Goal: Information Seeking & Learning: Learn about a topic

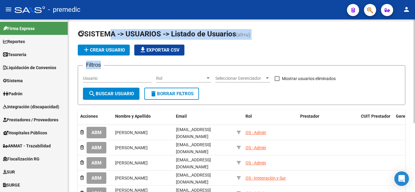
drag, startPoint x: 103, startPoint y: 41, endPoint x: 415, endPoint y: 106, distance: 318.6
click at [140, 25] on div "SISTEMA -> USUARIOS -> Listado de Usuarios (alt+u) add Crear Usuario file_downl…" at bounding box center [241, 166] width 347 height 295
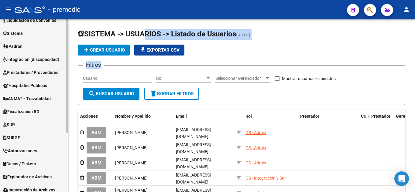
scroll to position [61, 0]
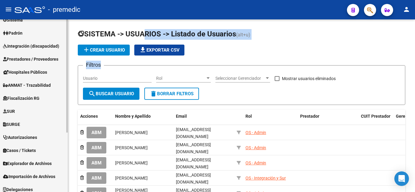
click at [38, 100] on span "Fiscalización RG" at bounding box center [21, 98] width 36 height 7
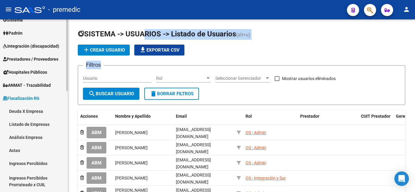
click at [38, 109] on link "Deuda X Empresa" at bounding box center [34, 111] width 68 height 13
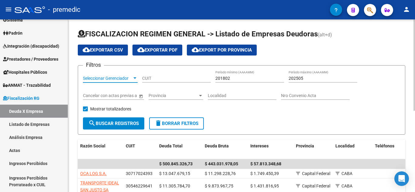
click at [120, 78] on span "Seleccionar Gerenciador" at bounding box center [107, 78] width 49 height 5
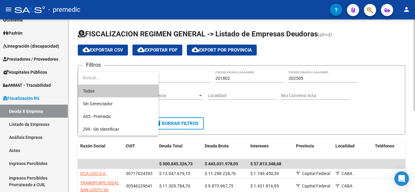
drag, startPoint x: 179, startPoint y: 75, endPoint x: 172, endPoint y: 79, distance: 8.3
click at [177, 75] on div at bounding box center [207, 96] width 415 height 192
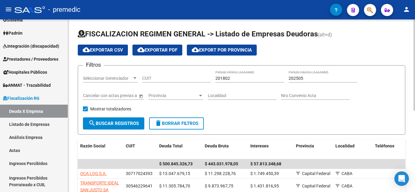
click at [171, 81] on div "CUIT" at bounding box center [176, 77] width 69 height 12
paste input "30-71811483-3"
type input "30-71811483-3"
drag, startPoint x: 315, startPoint y: 74, endPoint x: 313, endPoint y: 78, distance: 4.2
click at [315, 75] on div "202505 Período máximo (AAAAMM)" at bounding box center [323, 77] width 69 height 12
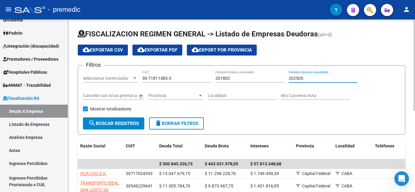
click at [251, 76] on input "201802" at bounding box center [250, 78] width 69 height 5
type input "201801"
click at [312, 71] on div "202505 Período máximo (AAAAMM)" at bounding box center [323, 77] width 69 height 12
type input "202507"
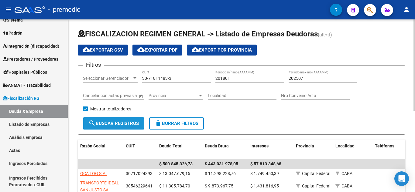
click at [119, 126] on span "search Buscar Registros" at bounding box center [113, 123] width 50 height 5
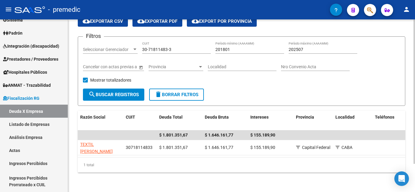
scroll to position [34, 0]
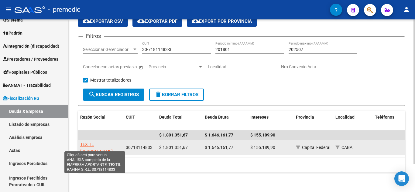
click at [93, 142] on span "TEXTIL [PERSON_NAME]" at bounding box center [96, 148] width 33 height 12
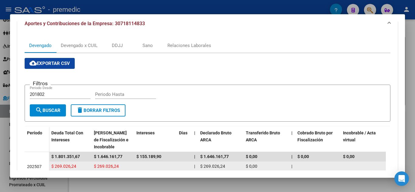
scroll to position [56, 0]
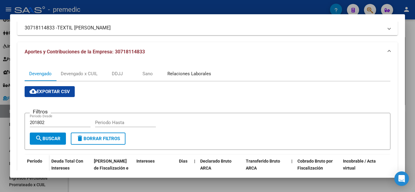
click at [189, 77] on div "Relaciones Laborales" at bounding box center [190, 74] width 44 height 7
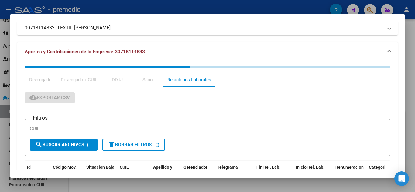
scroll to position [0, 0]
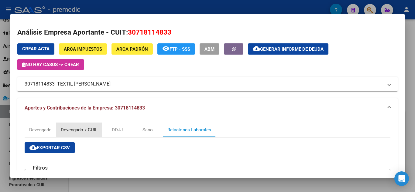
click at [91, 128] on div "Devengado x CUIL" at bounding box center [79, 130] width 37 height 7
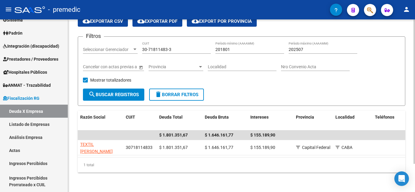
click at [180, 47] on input "30-71811483-3" at bounding box center [176, 49] width 69 height 5
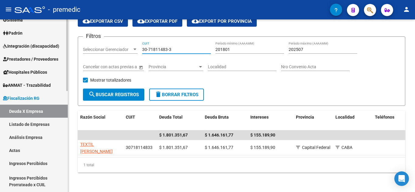
drag, startPoint x: 180, startPoint y: 43, endPoint x: 38, endPoint y: 39, distance: 142.1
click at [38, 39] on mat-sidenav-container "Firma Express Reportes Tablero de Control Ingresos Percibidos Análisis de todos…" at bounding box center [207, 105] width 415 height 173
paste input "20-29331410-2"
type input "20-29331410-2"
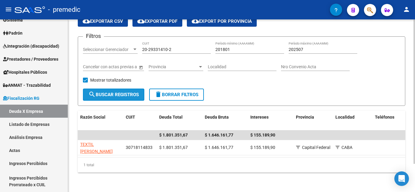
click at [111, 92] on span "search Buscar Registros" at bounding box center [113, 94] width 50 height 5
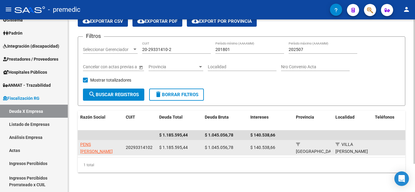
drag, startPoint x: 88, startPoint y: 133, endPoint x: 88, endPoint y: 139, distance: 6.1
click at [88, 134] on datatable-body-cell at bounding box center [101, 135] width 46 height 9
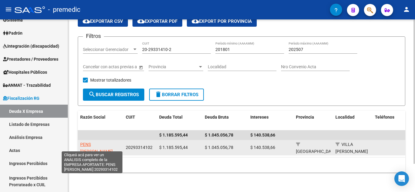
click at [88, 142] on span "PENS [PERSON_NAME]" at bounding box center [96, 148] width 33 height 12
type textarea "20293314102"
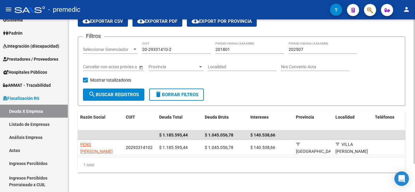
click at [175, 47] on input "20-29331410-2" at bounding box center [176, 49] width 69 height 5
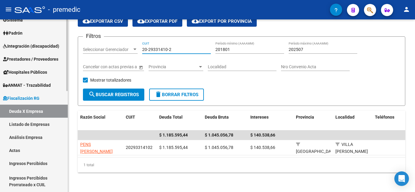
drag, startPoint x: 185, startPoint y: 43, endPoint x: 89, endPoint y: 44, distance: 96.4
click at [65, 44] on mat-sidenav-container "Firma Express Reportes Tablero de Control Ingresos Percibidos Análisis de todos…" at bounding box center [207, 105] width 415 height 173
paste input
drag, startPoint x: 178, startPoint y: 44, endPoint x: 47, endPoint y: 39, distance: 130.6
click at [47, 42] on mat-sidenav-container "Firma Express Reportes Tablero de Control Ingresos Percibidos Análisis de todos…" at bounding box center [207, 105] width 415 height 173
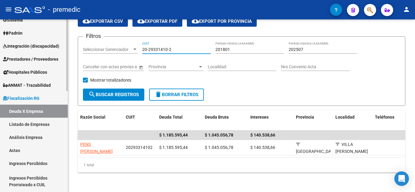
paste input "30-71808042-4"
type input "30-71808042-4"
click at [108, 92] on span "search Buscar Registros" at bounding box center [113, 94] width 50 height 5
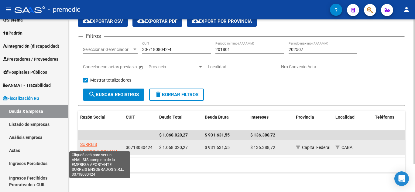
click at [91, 142] on span "SURREIS ENSOBRADOS S.R.L." at bounding box center [100, 148] width 40 height 12
type textarea "30718080424"
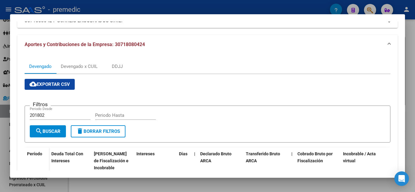
scroll to position [61, 0]
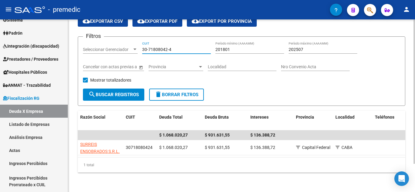
drag, startPoint x: 190, startPoint y: 44, endPoint x: 103, endPoint y: 44, distance: 87.6
click at [103, 44] on div "Filtros Seleccionar Gerenciador Seleccionar Gerenciador 30-71808042-4 CUIT 2018…" at bounding box center [241, 65] width 317 height 47
paste input "3-65552467-9"
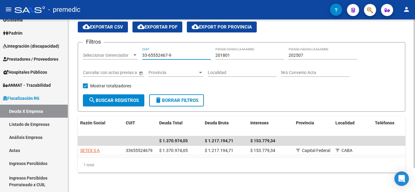
scroll to position [28, 0]
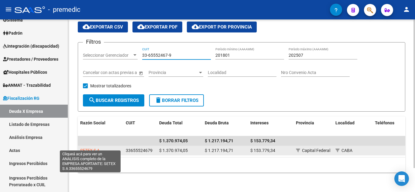
type input "33-65552467-9"
click at [89, 148] on span "SETEX S A" at bounding box center [89, 150] width 19 height 5
type textarea "33655524679"
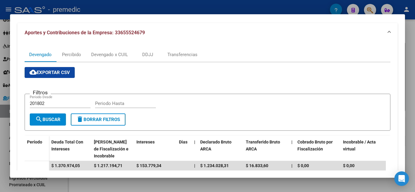
scroll to position [58, 0]
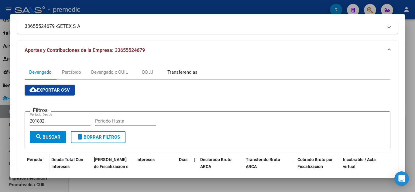
click at [169, 71] on div "Transferencias" at bounding box center [183, 72] width 30 height 7
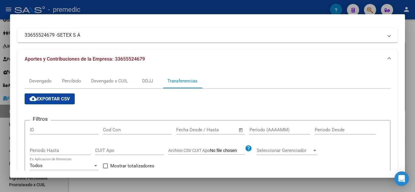
scroll to position [48, 0]
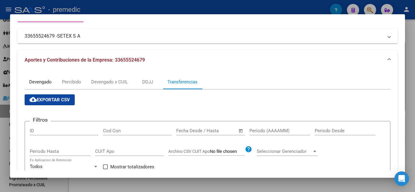
click at [49, 80] on div "Devengado" at bounding box center [40, 82] width 23 height 7
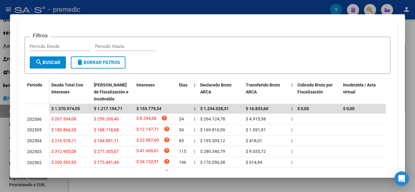
scroll to position [152, 0]
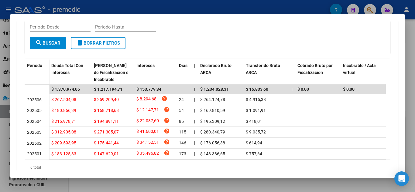
click at [411, 61] on div at bounding box center [207, 96] width 415 height 192
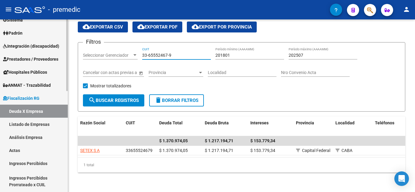
drag, startPoint x: 190, startPoint y: 49, endPoint x: 57, endPoint y: 47, distance: 132.9
click at [61, 47] on mat-sidenav-container "Firma Express Reportes Tablero de Control Ingresos Percibidos Análisis de todos…" at bounding box center [207, 105] width 415 height 173
paste input "0-71604770-5"
type input "30-71604770-5"
click at [116, 98] on span "search Buscar Registros" at bounding box center [113, 100] width 50 height 5
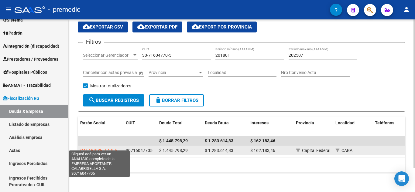
click at [111, 148] on span "CALABRISELLA S.A." at bounding box center [99, 150] width 38 height 5
type textarea "30716047705"
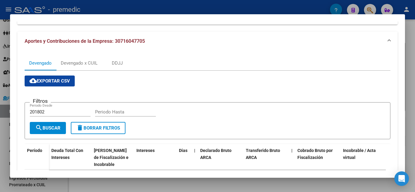
scroll to position [58, 0]
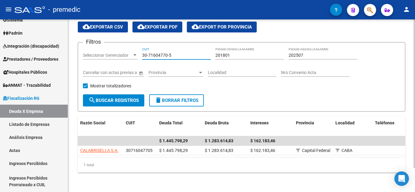
drag, startPoint x: 172, startPoint y: 50, endPoint x: 92, endPoint y: 50, distance: 80.6
click at [92, 50] on div "Filtros Seleccionar Gerenciador Seleccionar Gerenciador 30-71604770-5 CUIT 2018…" at bounding box center [241, 70] width 317 height 47
paste input "27-35072042-7"
type input "27-35072042-7"
click at [112, 99] on button "search Buscar Registros" at bounding box center [113, 101] width 61 height 12
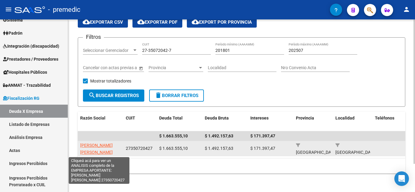
click at [92, 145] on span "[PERSON_NAME] [PERSON_NAME]" at bounding box center [96, 149] width 33 height 12
type textarea "27350720427"
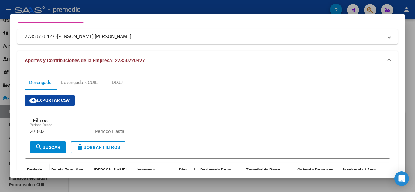
scroll to position [0, 0]
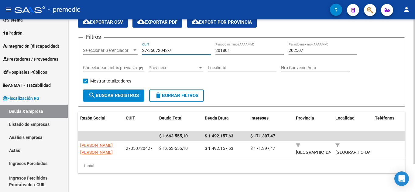
drag, startPoint x: 173, startPoint y: 52, endPoint x: 74, endPoint y: 48, distance: 98.9
click at [74, 48] on div "FISCALIZACION REGIMEN GENERAL -> Listado de Empresas Deudoras (alt+d) cloud_dow…" at bounding box center [241, 92] width 347 height 202
paste input
drag, startPoint x: 179, startPoint y: 50, endPoint x: 47, endPoint y: 37, distance: 133.3
click at [47, 37] on mat-sidenav-container "Firma Express Reportes Tablero de Control Ingresos Percibidos Análisis de todos…" at bounding box center [207, 105] width 415 height 173
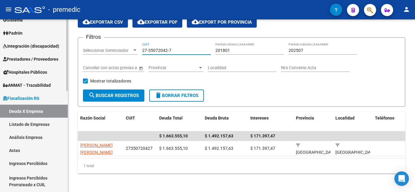
paste input "30-71859775-3"
type input "30-71859775-3"
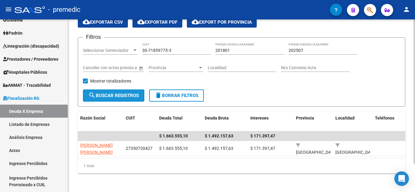
click at [101, 95] on span "search Buscar Registros" at bounding box center [113, 95] width 50 height 5
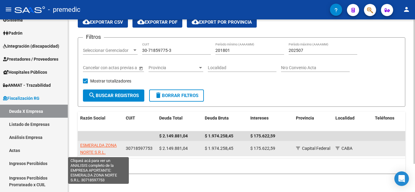
click at [94, 151] on span "ESMERALDA ZONA NORTE S.R.L." at bounding box center [98, 149] width 36 height 12
type textarea "30718597753"
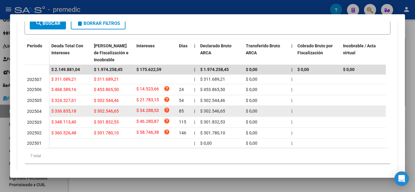
scroll to position [182, 0]
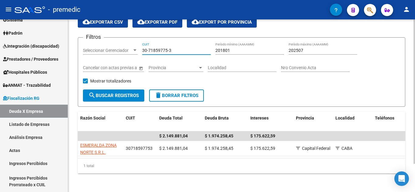
drag, startPoint x: 179, startPoint y: 48, endPoint x: 111, endPoint y: 46, distance: 68.1
click at [111, 47] on div "Filtros Seleccionar Gerenciador Seleccionar Gerenciador 30-71859775-3 CUIT 2018…" at bounding box center [241, 66] width 317 height 47
paste input "52726040-6"
type input "30-52726040-6"
click at [108, 94] on span "search Buscar Registros" at bounding box center [113, 95] width 50 height 5
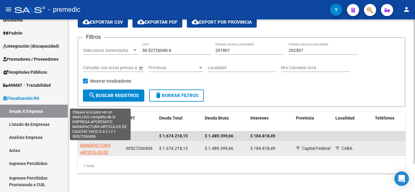
click at [100, 145] on span "MANUFACTURA ARTICULOS DE CAUCHO YACO S A C I F I" at bounding box center [99, 156] width 39 height 26
type textarea "30527260406"
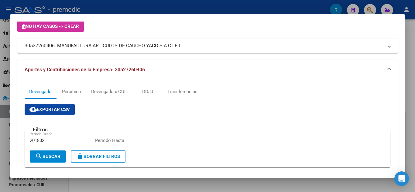
scroll to position [27, 0]
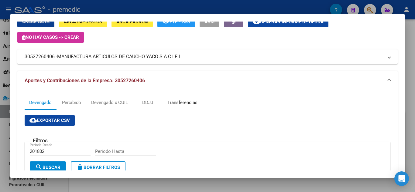
click at [183, 102] on div "Transferencias" at bounding box center [183, 102] width 30 height 7
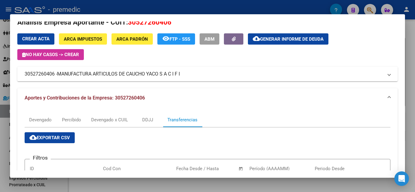
scroll to position [0, 0]
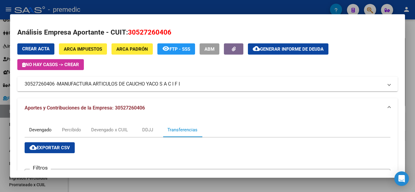
click at [42, 129] on div "Devengado" at bounding box center [40, 130] width 23 height 7
click at [411, 53] on div at bounding box center [207, 96] width 415 height 192
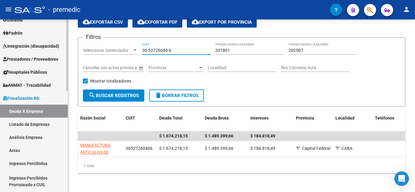
drag, startPoint x: 184, startPoint y: 50, endPoint x: 61, endPoint y: 50, distance: 122.2
click at [61, 50] on mat-sidenav-container "Firma Express Reportes Tablero de Control Ingresos Percibidos Análisis de todos…" at bounding box center [207, 105] width 415 height 173
paste input "20-20537952"
type input "20-20537952-6"
click at [106, 94] on span "search Buscar Registros" at bounding box center [113, 95] width 50 height 5
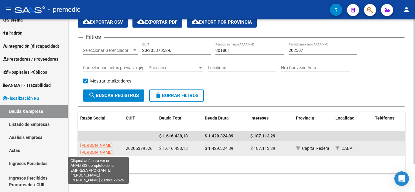
click at [94, 144] on span "[PERSON_NAME] [PERSON_NAME]" at bounding box center [96, 149] width 33 height 12
type textarea "20205379526"
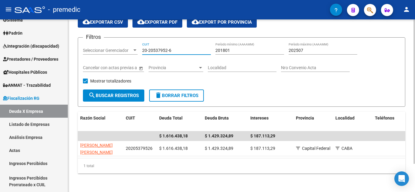
drag, startPoint x: 191, startPoint y: 49, endPoint x: 122, endPoint y: 49, distance: 68.7
click at [122, 49] on div "Filtros Seleccionar Gerenciador Seleccionar Gerenciador 20-20537952-6 CUIT 2018…" at bounding box center [241, 66] width 317 height 47
paste input "30-71415379"
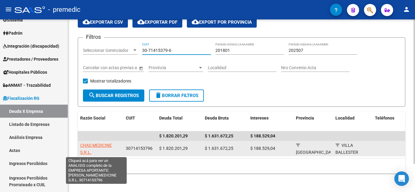
type input "30-71415379-6"
click at [104, 144] on span "CHAD MEDICINE S.R.L." at bounding box center [96, 149] width 32 height 12
type textarea "30714153796"
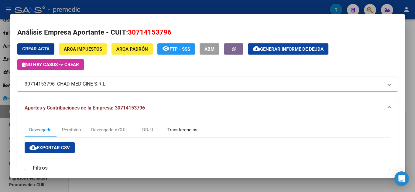
click at [178, 132] on div "Transferencias" at bounding box center [183, 130] width 30 height 7
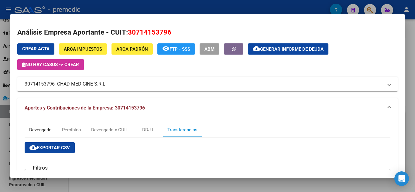
click at [39, 130] on div "Devengado" at bounding box center [40, 130] width 23 height 7
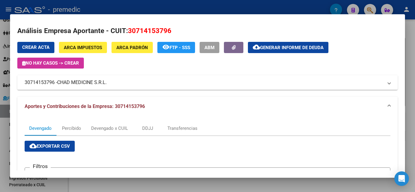
scroll to position [1, 0]
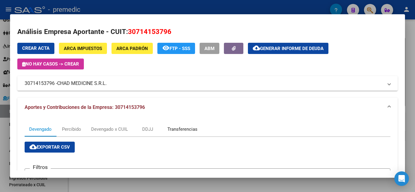
click at [176, 130] on div "Transferencias" at bounding box center [183, 129] width 30 height 7
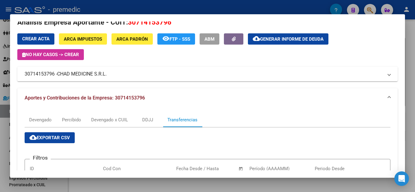
scroll to position [0, 0]
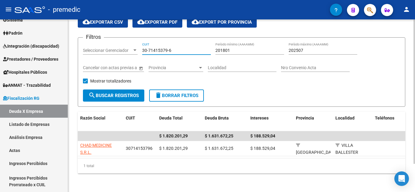
drag, startPoint x: 192, startPoint y: 50, endPoint x: 70, endPoint y: 50, distance: 121.3
click at [70, 50] on div "FISCALIZACION REGIMEN GENERAL -> Listado de Empresas Deudoras (alt+d) cloud_dow…" at bounding box center [241, 92] width 347 height 202
paste input "68846237-8"
type input "30-68846237-8"
click at [112, 98] on span "search Buscar Registros" at bounding box center [113, 95] width 50 height 5
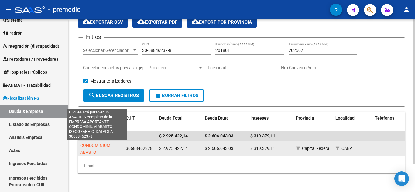
click at [103, 146] on span "CONDOMINIUM ABASTO [GEOGRAPHIC_DATA] S A" at bounding box center [100, 156] width 41 height 26
type textarea "30688462378"
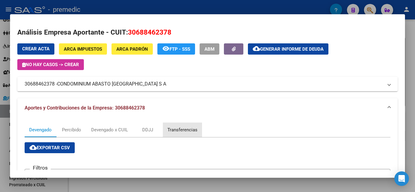
click at [193, 130] on div "Transferencias" at bounding box center [183, 130] width 30 height 7
click at [41, 125] on div "Devengado" at bounding box center [41, 130] width 32 height 15
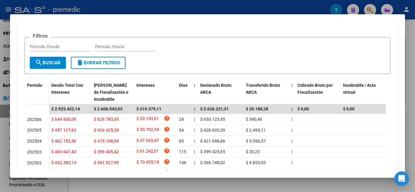
scroll to position [88, 0]
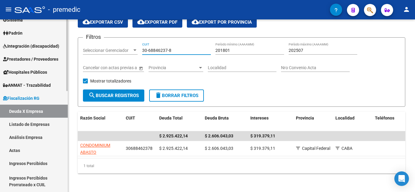
click at [61, 49] on mat-sidenav-container "Firma Express Reportes Tablero de Control Ingresos Percibidos Análisis de todos…" at bounding box center [207, 105] width 415 height 173
paste input "3-58817197-9"
type input "33-58817197-9"
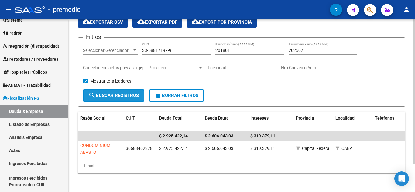
click at [135, 98] on span "search Buscar Registros" at bounding box center [113, 95] width 50 height 5
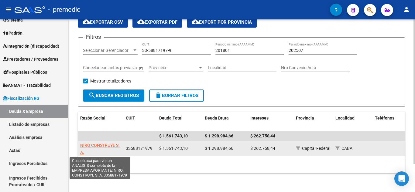
click at [111, 144] on span "NIRO CONSTRUYE S. A." at bounding box center [100, 149] width 40 height 12
type textarea "33588171979"
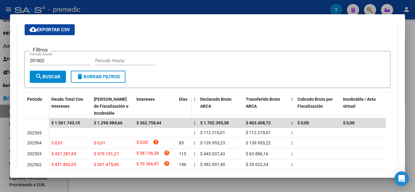
scroll to position [75, 0]
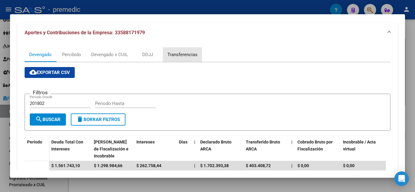
click at [187, 53] on div "Transferencias" at bounding box center [183, 54] width 30 height 7
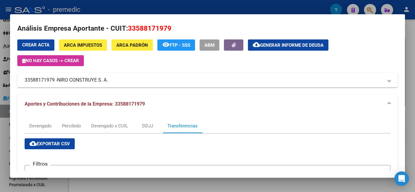
scroll to position [0, 0]
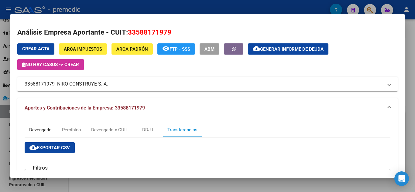
click at [45, 130] on div "Devengado" at bounding box center [40, 130] width 23 height 7
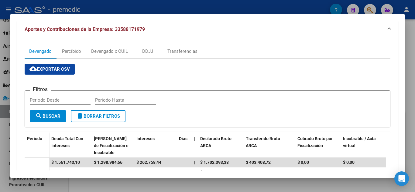
scroll to position [75, 0]
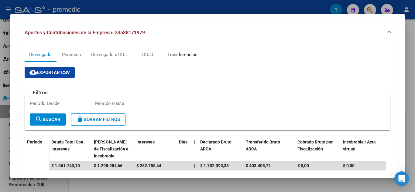
click at [185, 52] on div "Transferencias" at bounding box center [183, 54] width 30 height 7
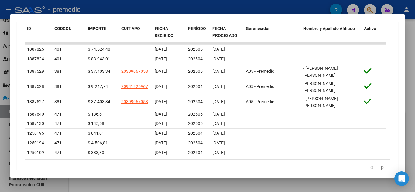
scroll to position [241, 0]
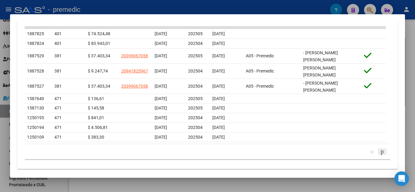
click at [380, 148] on icon "go to next page" at bounding box center [382, 151] width 5 height 7
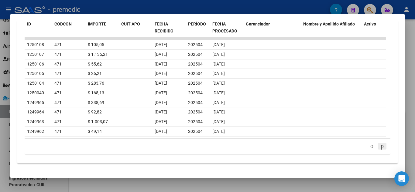
scroll to position [230, 0]
click at [370, 147] on icon "go to previous page" at bounding box center [372, 146] width 5 height 7
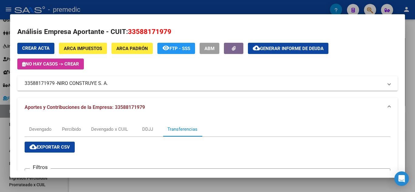
scroll to position [0, 0]
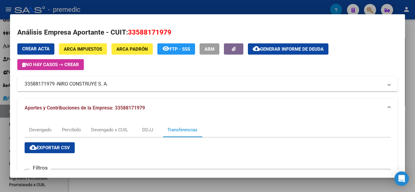
drag, startPoint x: 109, startPoint y: 83, endPoint x: 47, endPoint y: 81, distance: 62.1
click at [17, 84] on mat-dialog-content "Análisis Empresa Aportante - CUIT: 33588171979 Crear Acta ARCA Impuestos ARCA […" at bounding box center [207, 96] width 395 height 149
copy mat-panel-title "33588171979 - NIRO CONSTRUYE S. A."
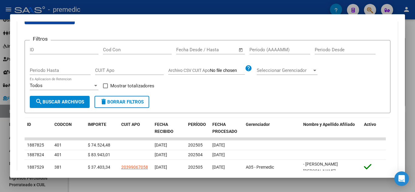
scroll to position [152, 0]
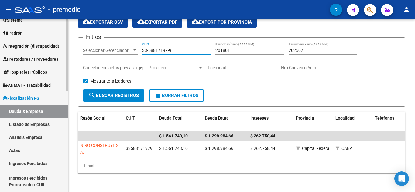
drag, startPoint x: 179, startPoint y: 50, endPoint x: 37, endPoint y: 50, distance: 142.0
click at [37, 50] on mat-sidenav-container "Firma Express Reportes Tablero de Control Ingresos Percibidos Análisis de todos…" at bounding box center [207, 105] width 415 height 173
paste input "0-71686671-4"
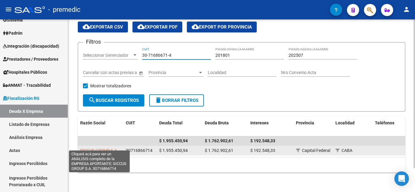
type input "30-71686671-4"
click at [92, 148] on span "SICCUS GROUP S.A." at bounding box center [99, 150] width 38 height 5
type textarea "30716866714"
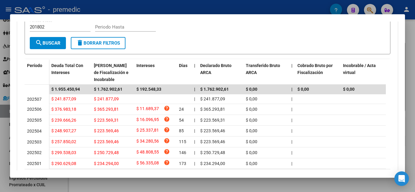
scroll to position [182, 0]
